Goal: Check status: Check status

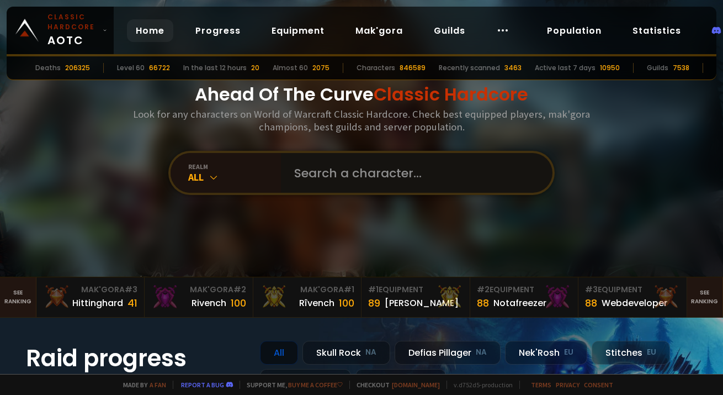
click at [366, 166] on input "text" at bounding box center [413, 173] width 252 height 40
type input "Ephrael"
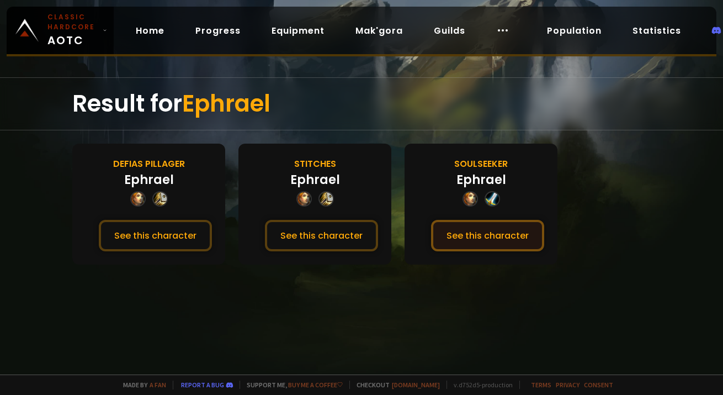
click at [465, 238] on button "See this character" at bounding box center [487, 235] width 113 height 31
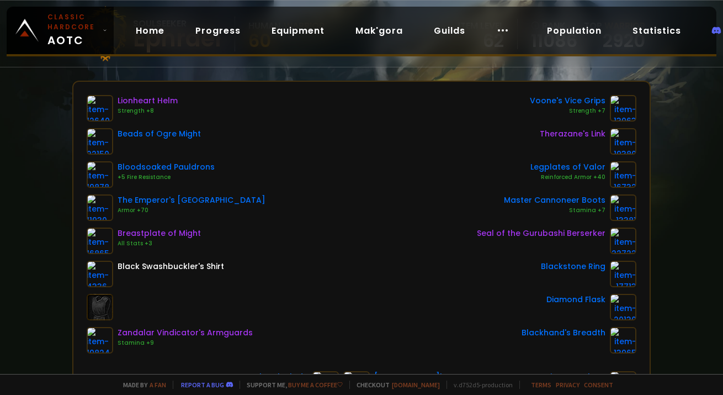
scroll to position [105, 0]
